Goal: Navigation & Orientation: Find specific page/section

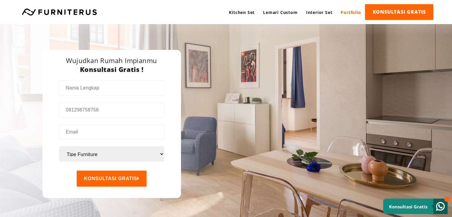
click at [346, 16] on link "Portfolio" at bounding box center [351, 12] width 29 height 16
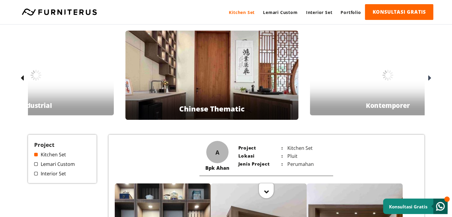
click at [247, 13] on link "Kitchen Set" at bounding box center [242, 12] width 34 height 16
